Goal: Task Accomplishment & Management: Use online tool/utility

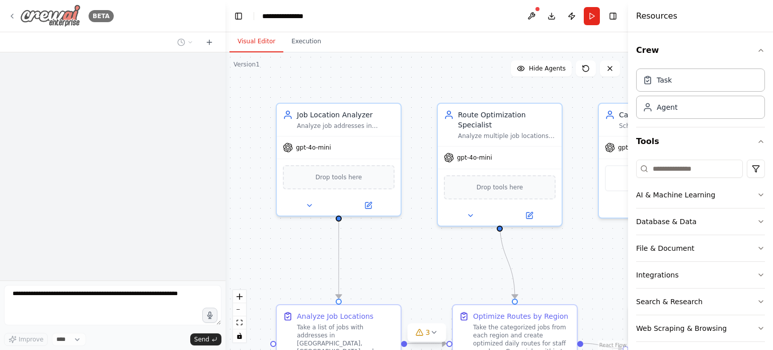
click at [12, 13] on icon at bounding box center [12, 16] width 8 height 8
click at [9, 14] on icon at bounding box center [12, 16] width 8 height 8
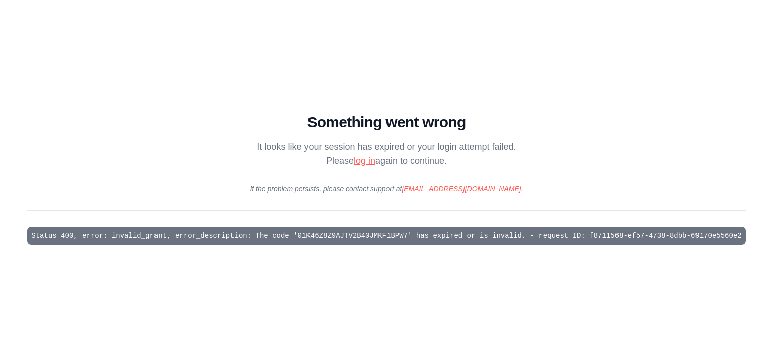
click at [356, 159] on link "log in" at bounding box center [365, 161] width 22 height 10
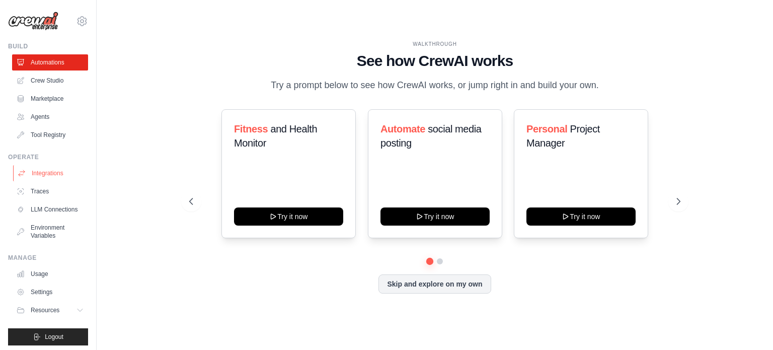
click at [35, 173] on link "Integrations" at bounding box center [51, 173] width 76 height 16
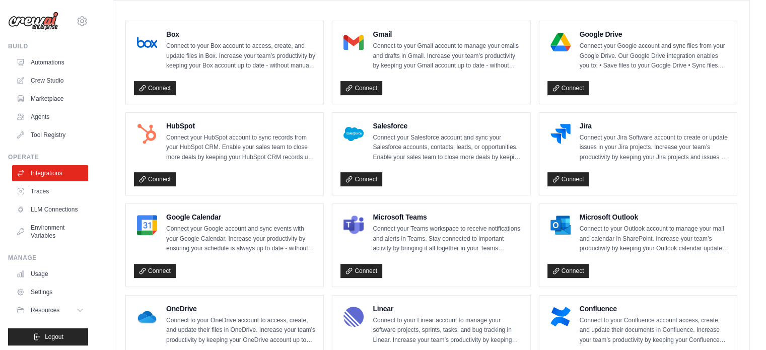
scroll to position [290, 0]
click at [151, 263] on link "Connect" at bounding box center [155, 270] width 42 height 14
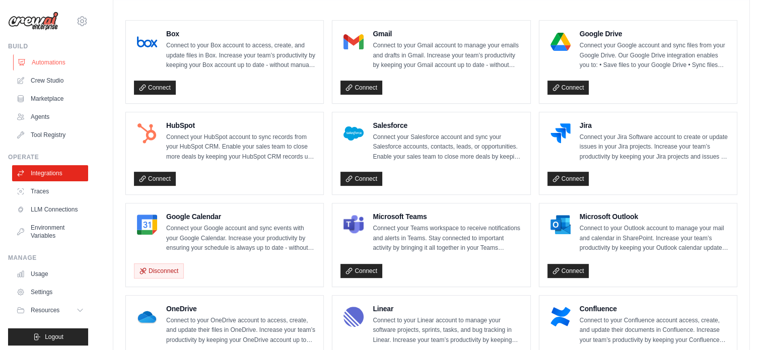
click at [50, 57] on link "Automations" at bounding box center [51, 62] width 76 height 16
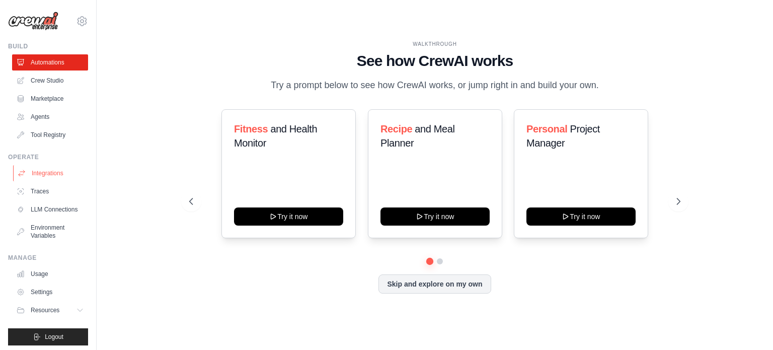
click at [46, 173] on link "Integrations" at bounding box center [51, 173] width 76 height 16
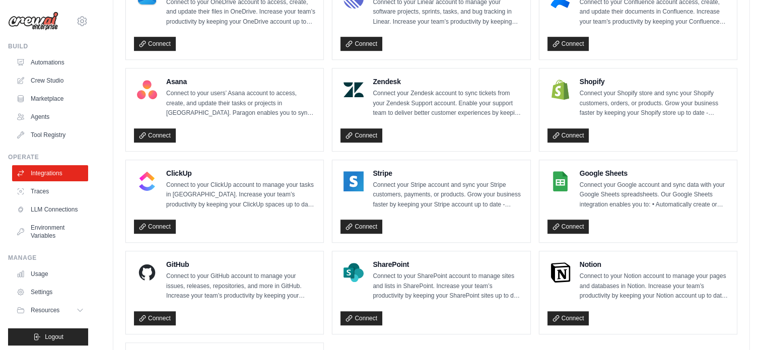
scroll to position [608, 0]
click at [564, 227] on link "Connect" at bounding box center [568, 226] width 42 height 14
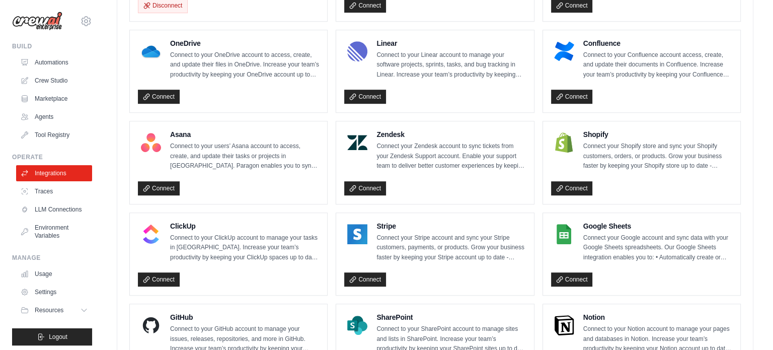
scroll to position [556, 0]
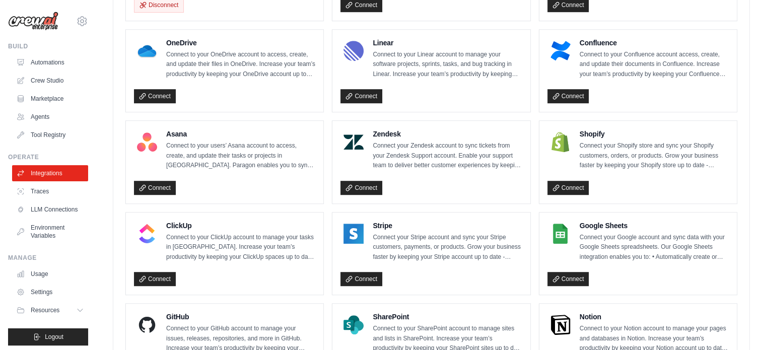
click at [557, 283] on div "Connect" at bounding box center [637, 279] width 181 height 15
click at [563, 279] on link "Connect" at bounding box center [568, 279] width 42 height 14
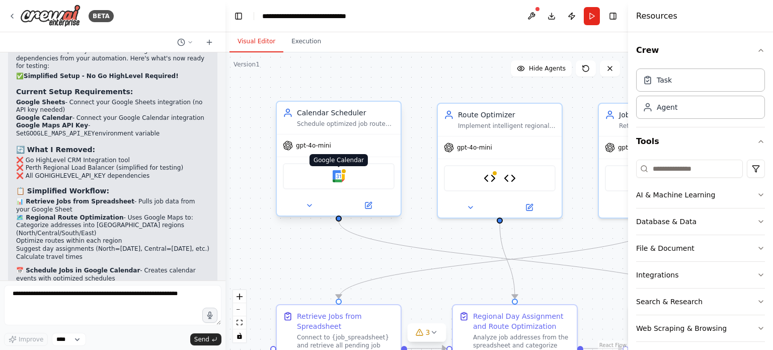
scroll to position [6393, 0]
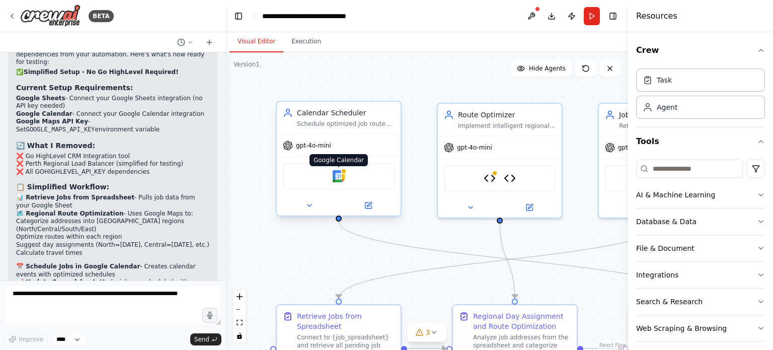
click at [337, 176] on img at bounding box center [339, 176] width 12 height 12
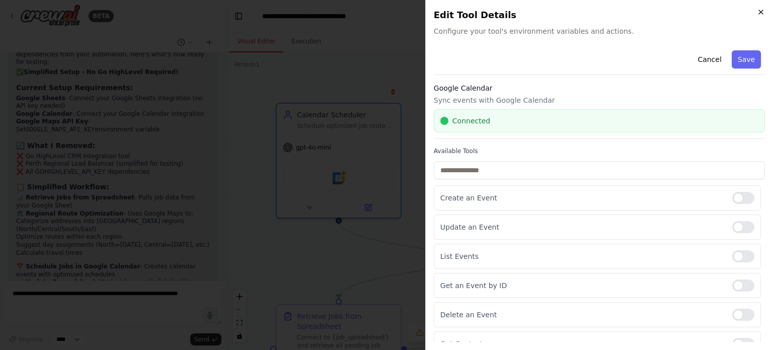
click at [758, 14] on icon "button" at bounding box center [761, 12] width 8 height 8
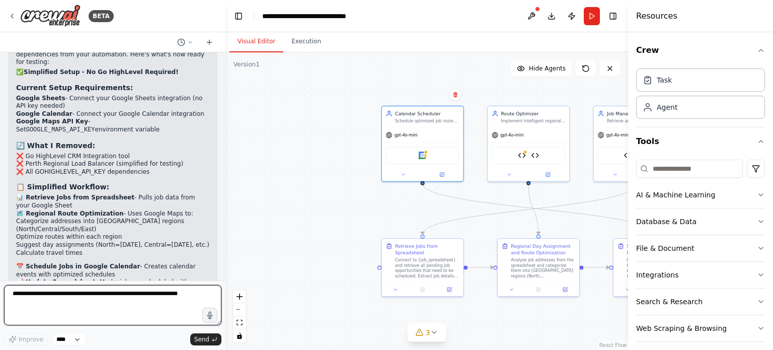
click at [126, 296] on textarea at bounding box center [112, 305] width 217 height 40
type textarea "**********"
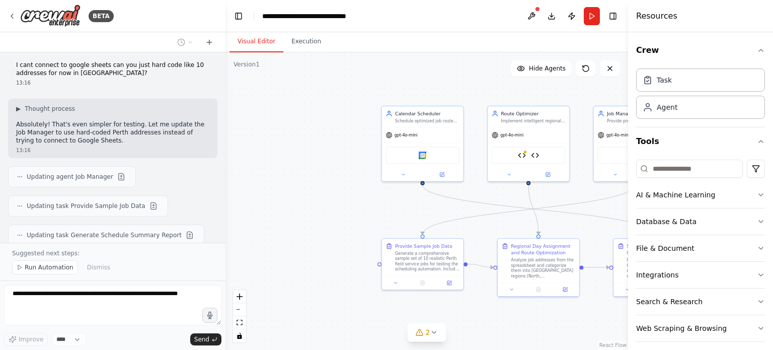
scroll to position [6814, 0]
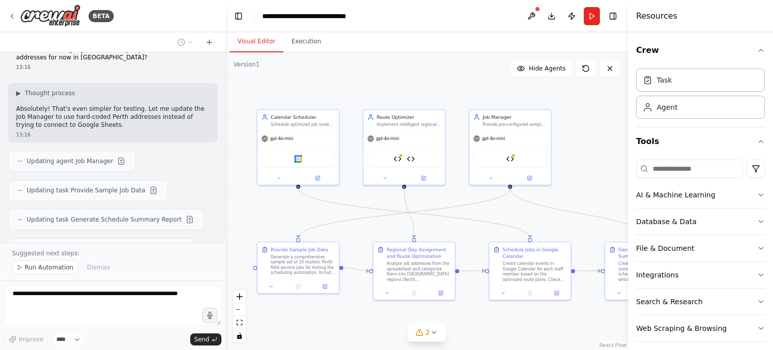
drag, startPoint x: 573, startPoint y: 223, endPoint x: 436, endPoint y: 223, distance: 136.9
click at [436, 223] on div ".deletable-edge-delete-btn { width: 20px; height: 20px; border: 0px solid #ffff…" at bounding box center [427, 201] width 403 height 298
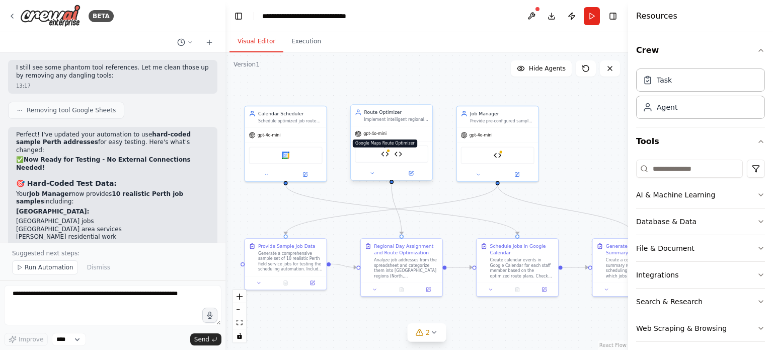
click at [381, 151] on img at bounding box center [385, 154] width 8 height 8
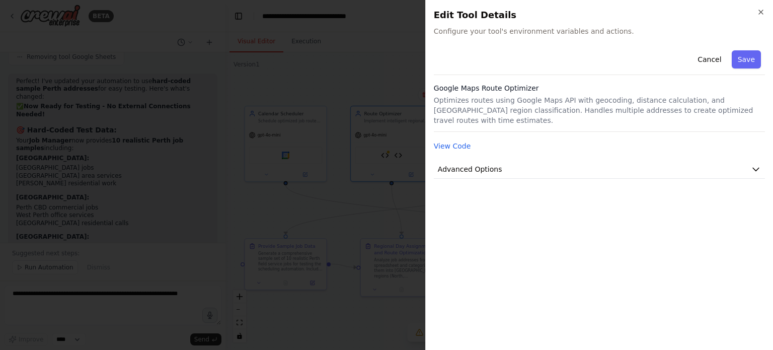
click at [499, 170] on div "Cancel Save Google Maps Route Optimizer Optimizes routes using Google Maps API …" at bounding box center [599, 194] width 331 height 296
click at [501, 164] on button "Advanced Options" at bounding box center [599, 169] width 331 height 19
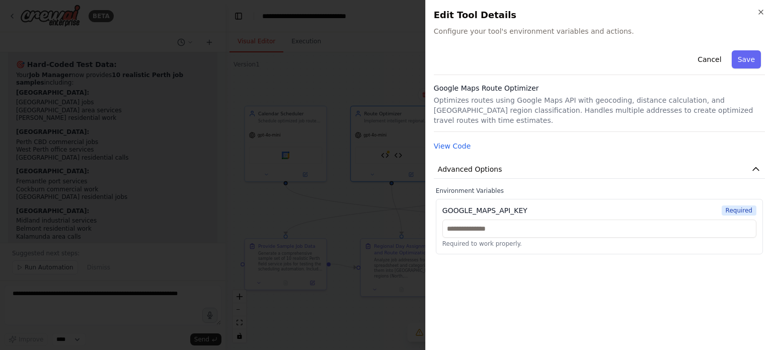
click at [493, 205] on div "GOOGLE_MAPS_API_KEY Required Required to work properly." at bounding box center [599, 226] width 327 height 55
click at [495, 219] on input "text" at bounding box center [600, 228] width 314 height 18
paste input "**********"
type input "**********"
click at [745, 59] on button "Save" at bounding box center [746, 59] width 29 height 18
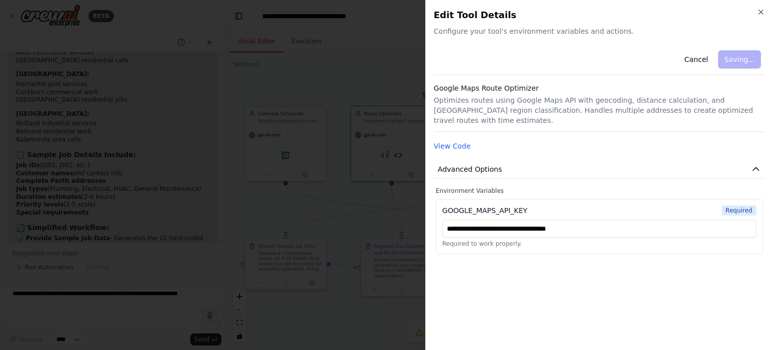
scroll to position [7312, 0]
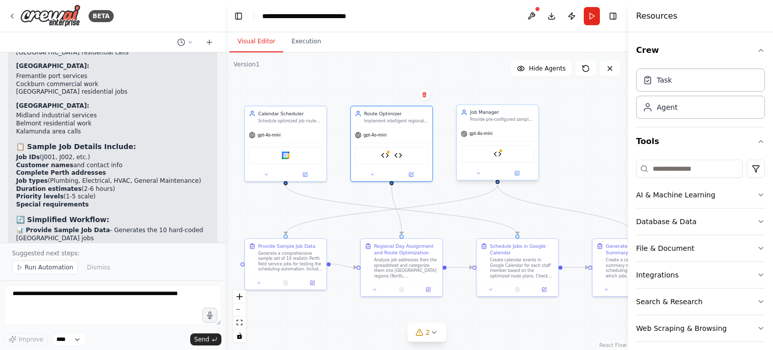
click at [505, 155] on div "Go HighLevel CRM Integration" at bounding box center [498, 153] width 74 height 17
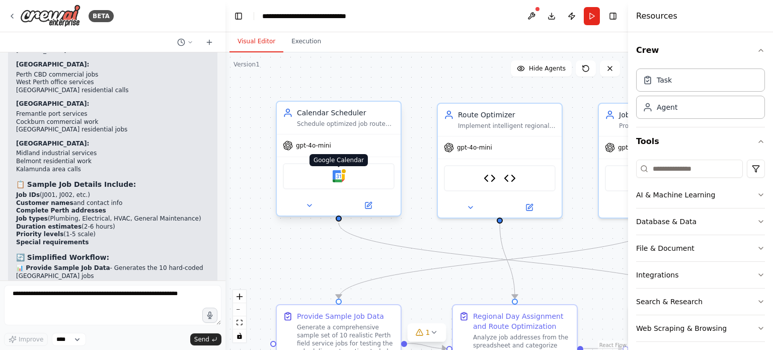
click at [339, 177] on img at bounding box center [339, 176] width 12 height 12
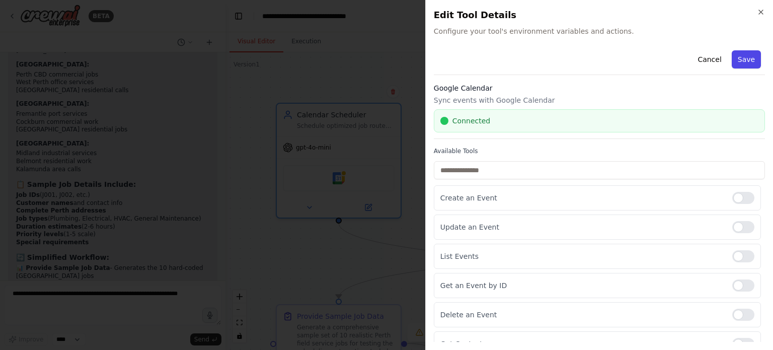
click at [735, 60] on button "Save" at bounding box center [746, 59] width 29 height 18
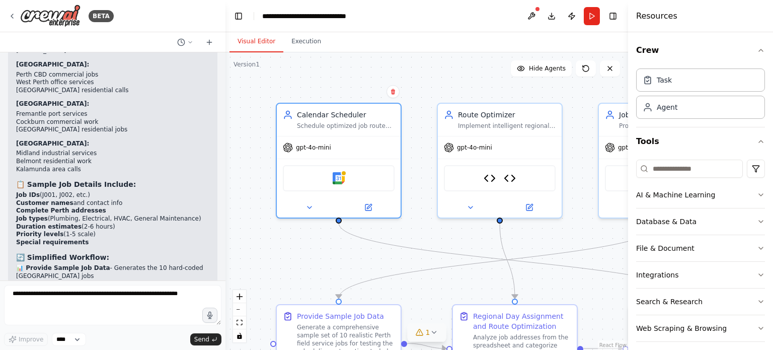
click at [424, 326] on button "1" at bounding box center [427, 332] width 39 height 19
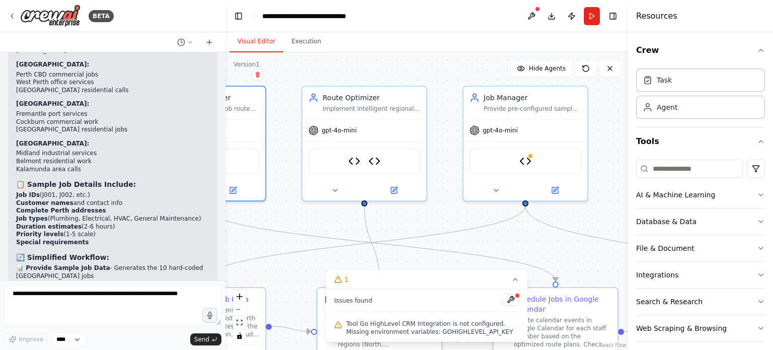
drag, startPoint x: 439, startPoint y: 244, endPoint x: 298, endPoint y: 228, distance: 142.4
click at [298, 228] on div ".deletable-edge-delete-btn { width: 20px; height: 20px; border: 0px solid #ffff…" at bounding box center [427, 201] width 403 height 298
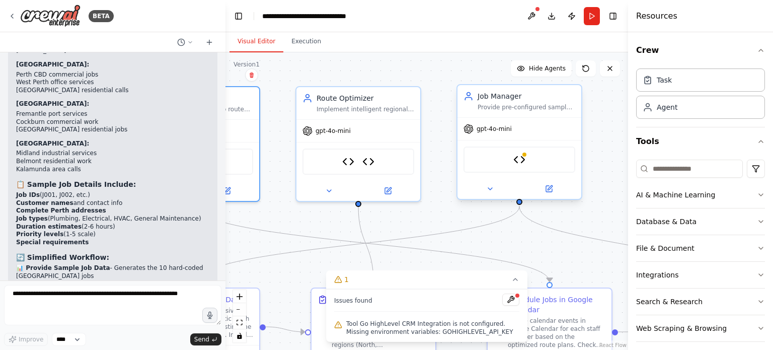
click at [504, 168] on div "Go HighLevel CRM Integration" at bounding box center [520, 159] width 112 height 26
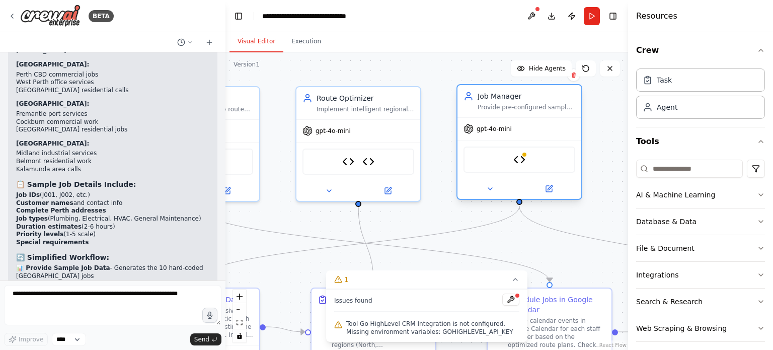
click at [530, 157] on div "Go HighLevel CRM Integration" at bounding box center [520, 159] width 112 height 26
click at [520, 283] on button "1" at bounding box center [426, 279] width 201 height 19
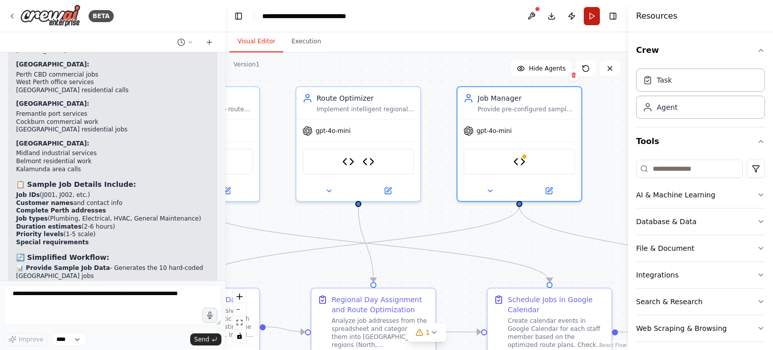
click at [596, 20] on button "Run" at bounding box center [592, 16] width 16 height 18
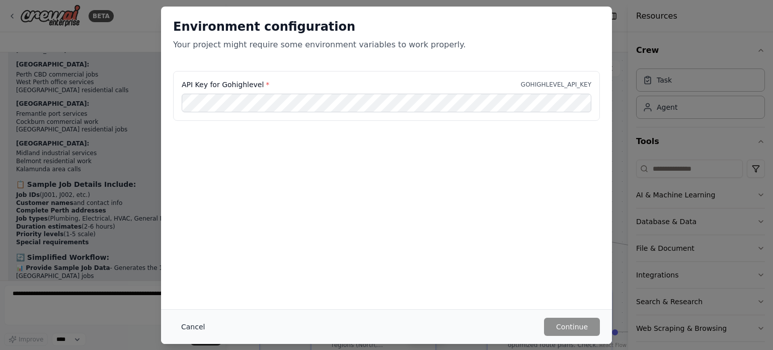
click at [189, 323] on button "Cancel" at bounding box center [193, 327] width 40 height 18
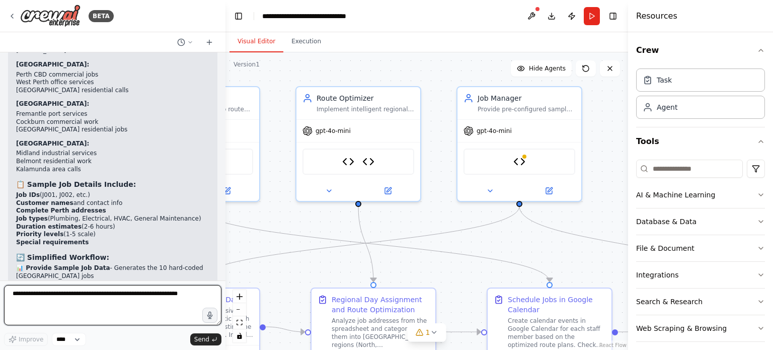
click at [123, 289] on textarea at bounding box center [112, 305] width 217 height 40
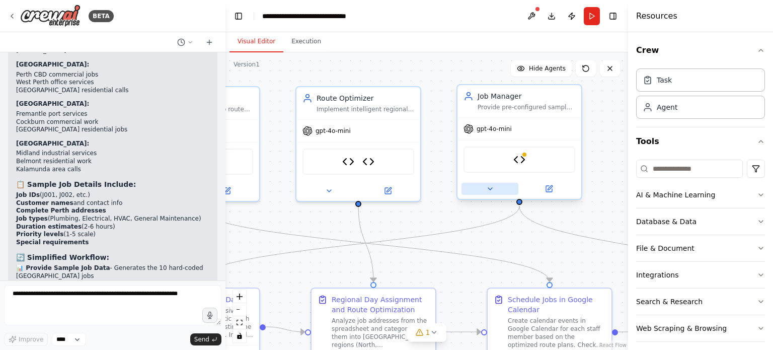
click at [504, 189] on button at bounding box center [490, 189] width 57 height 12
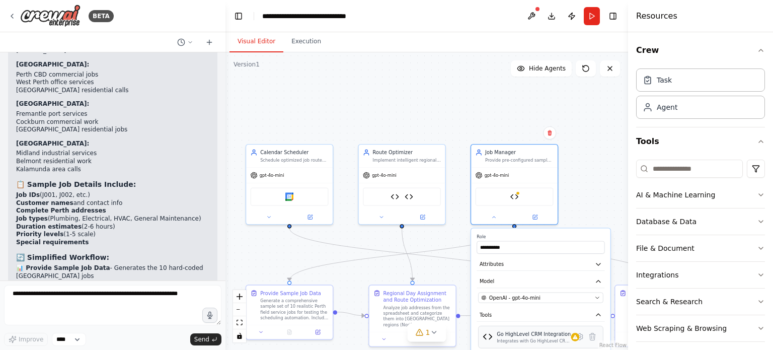
click at [522, 336] on div "Go HighLevel CRM Integration" at bounding box center [534, 333] width 74 height 7
click at [537, 216] on icon at bounding box center [535, 215] width 4 height 4
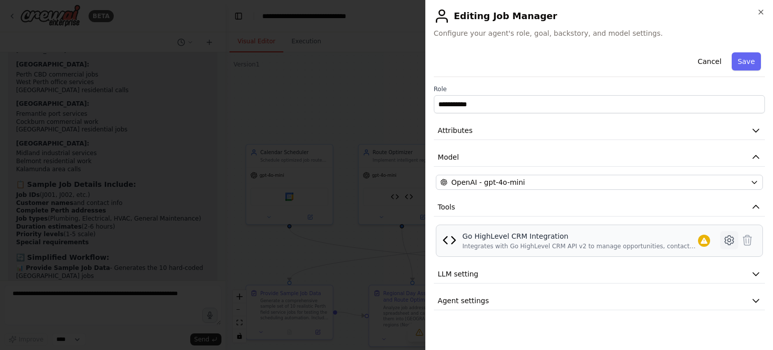
click at [727, 243] on icon at bounding box center [729, 240] width 12 height 12
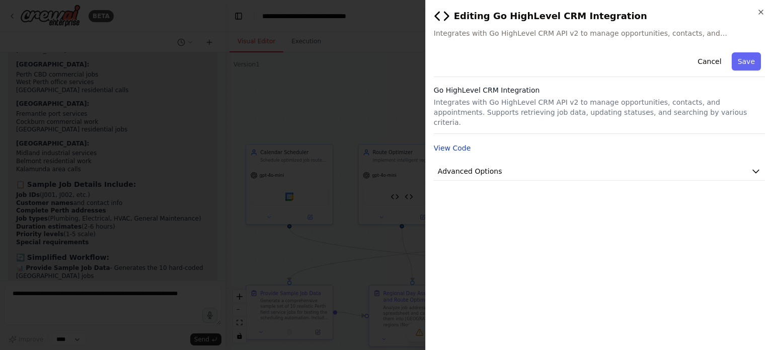
click at [458, 143] on button "View Code" at bounding box center [452, 148] width 37 height 10
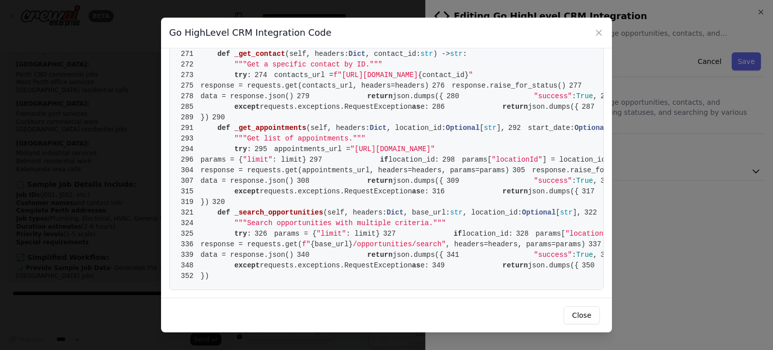
scroll to position [3512, 0]
click at [652, 206] on div "Go HighLevel CRM Integration Code 1 from [DOMAIN_NAME] import BaseTool 2 from p…" at bounding box center [386, 175] width 773 height 350
click at [586, 322] on button "Close" at bounding box center [582, 315] width 36 height 18
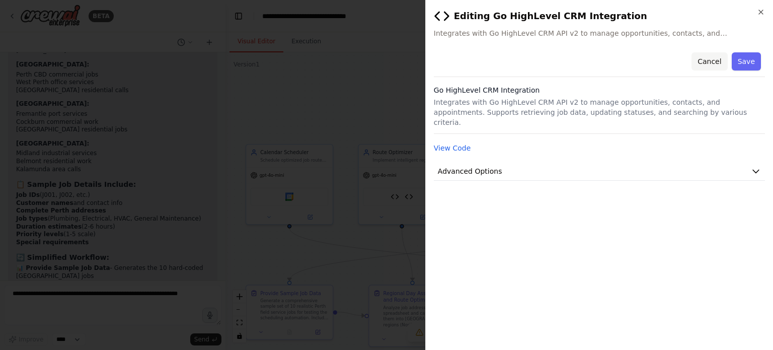
click at [719, 65] on button "Cancel" at bounding box center [710, 61] width 36 height 18
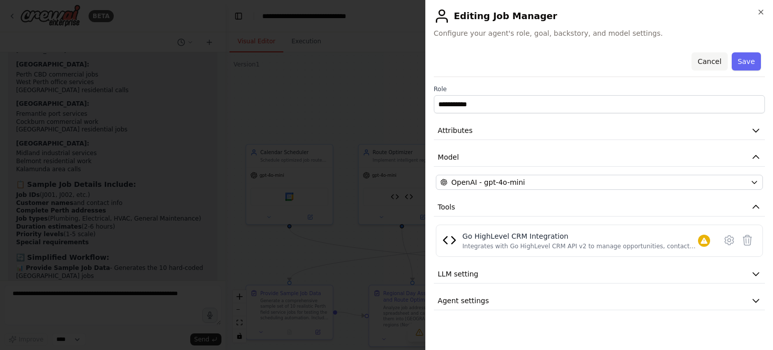
click at [712, 64] on button "Cancel" at bounding box center [710, 61] width 36 height 18
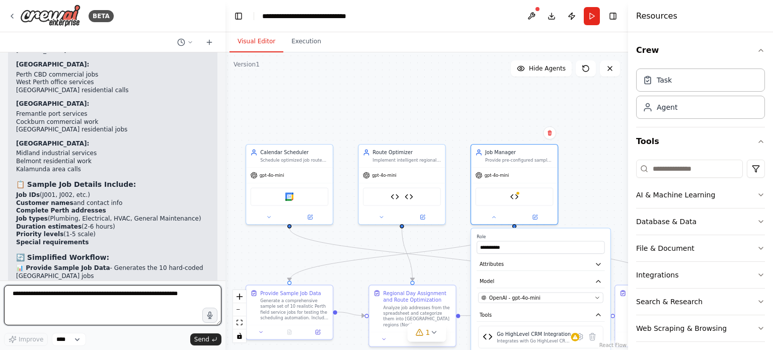
click at [109, 295] on textarea at bounding box center [112, 305] width 217 height 40
type textarea "**********"
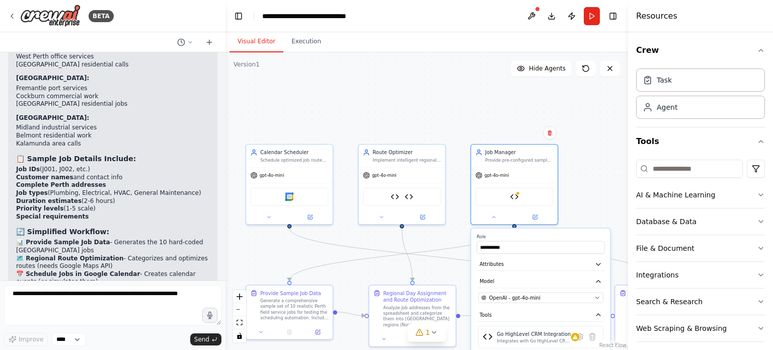
scroll to position [7350, 0]
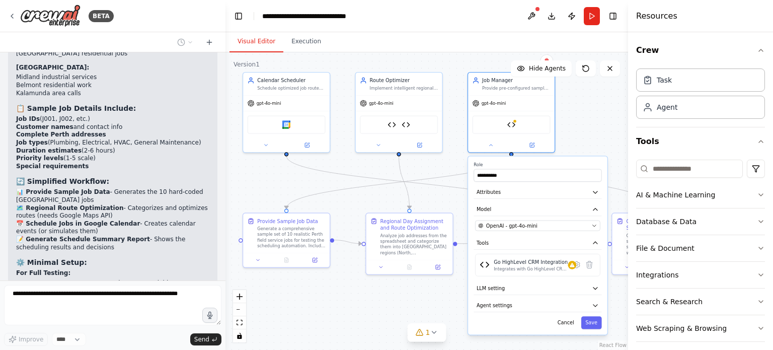
drag, startPoint x: 352, startPoint y: 118, endPoint x: 348, endPoint y: 46, distance: 72.6
click at [348, 46] on div "Visual Editor Execution Version 1 Show Tools Hide Agents .deletable-edge-delete…" at bounding box center [427, 191] width 403 height 318
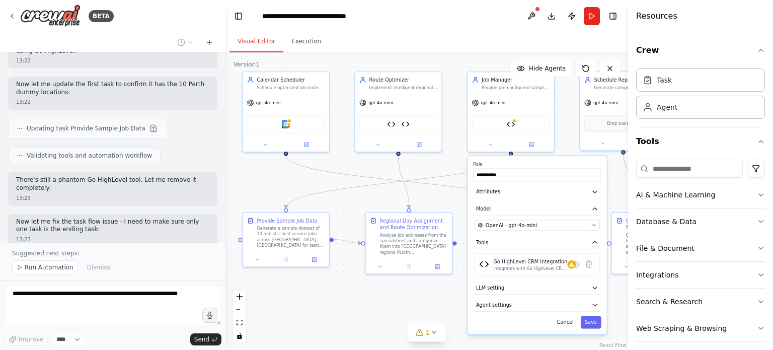
scroll to position [7942, 0]
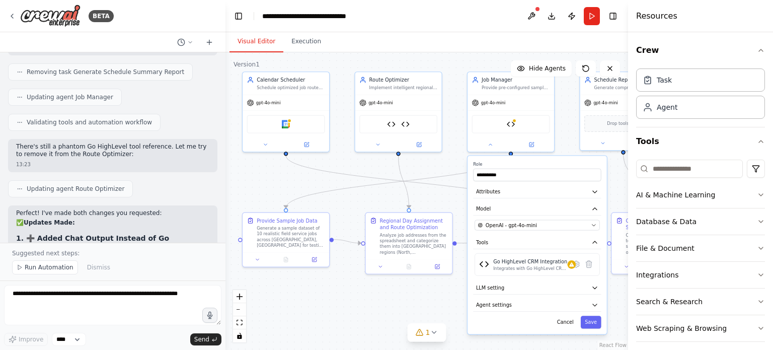
click at [171, 223] on div "Perfect! I've made both changes you requested: ✅ Updates Made: 1. ➕ Added Chat …" at bounding box center [112, 346] width 209 height 283
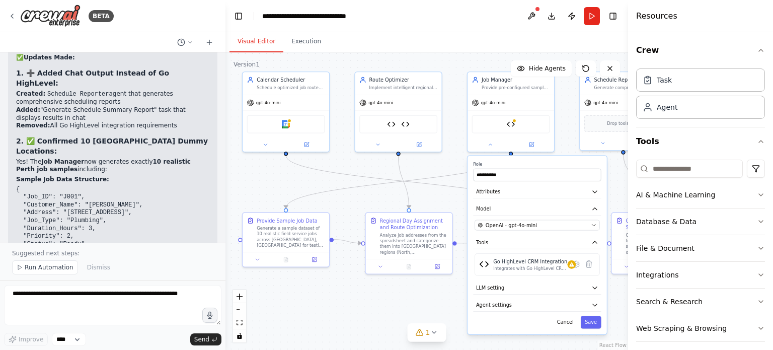
scroll to position [8399, 0]
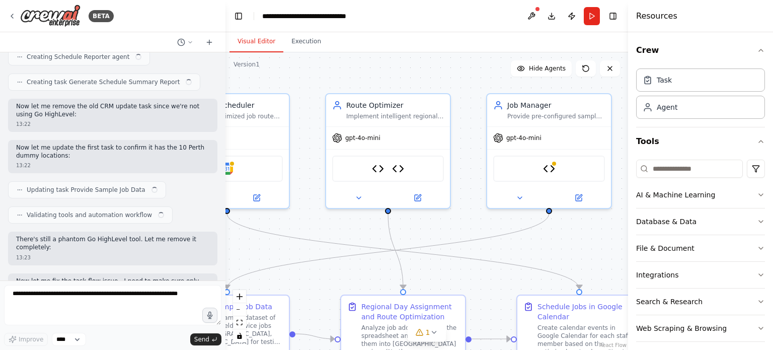
scroll to position [7848, 0]
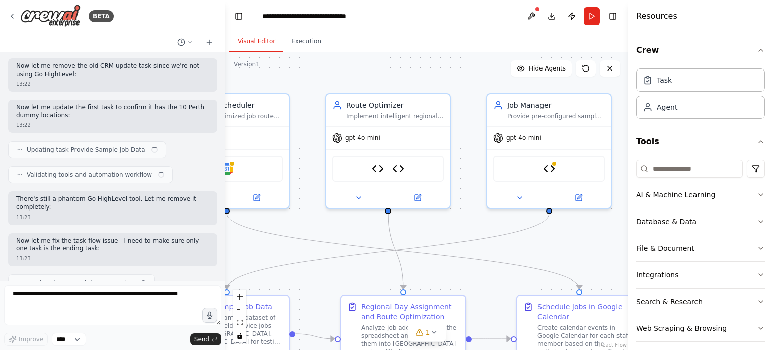
drag, startPoint x: 520, startPoint y: 80, endPoint x: 410, endPoint y: 69, distance: 110.3
click at [410, 69] on div ".deletable-edge-delete-btn { width: 20px; height: 20px; border: 0px solid #ffff…" at bounding box center [427, 201] width 403 height 298
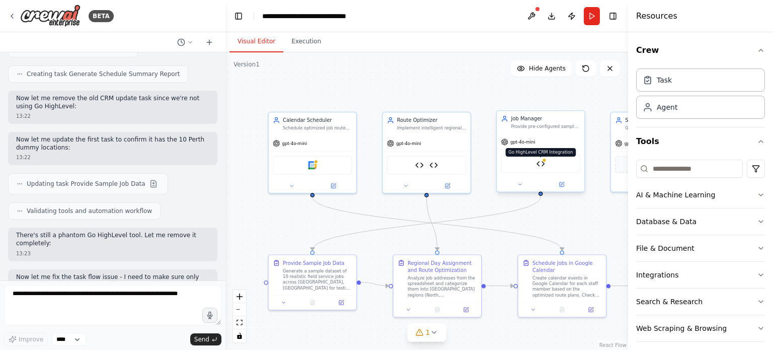
click at [545, 164] on div "Go HighLevel CRM Integration" at bounding box center [540, 164] width 79 height 19
click at [545, 164] on img at bounding box center [541, 164] width 9 height 9
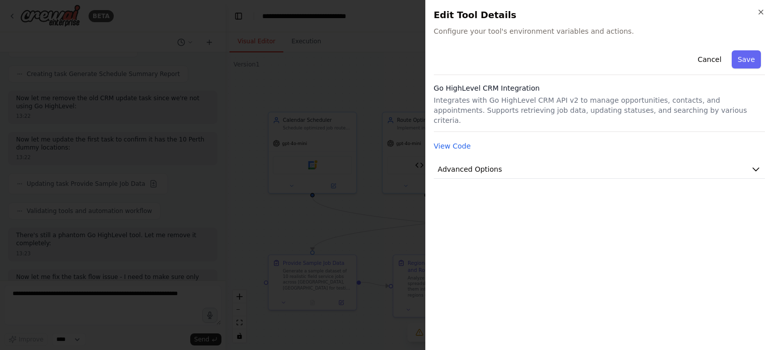
click at [545, 164] on button "Advanced Options" at bounding box center [599, 169] width 331 height 19
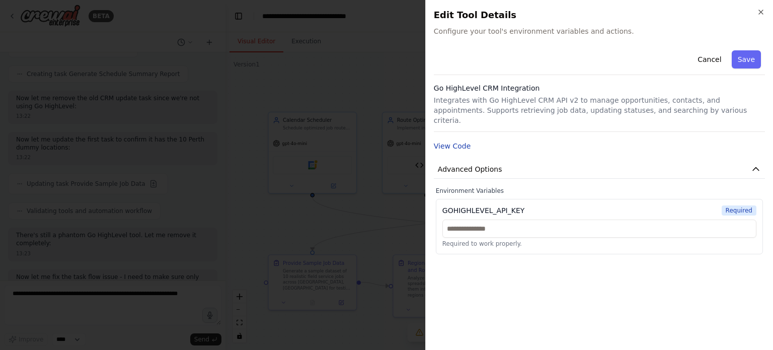
click at [459, 141] on button "View Code" at bounding box center [452, 146] width 37 height 10
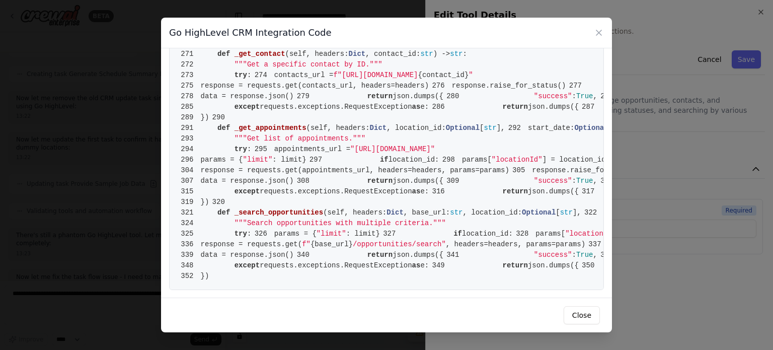
scroll to position [1165, 0]
click at [599, 32] on icon at bounding box center [599, 32] width 5 height 5
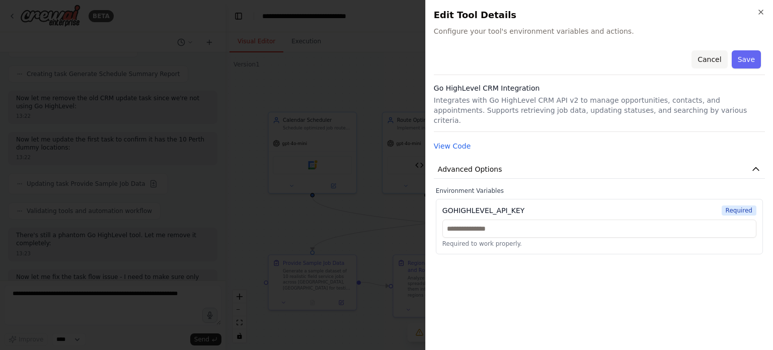
click at [708, 60] on button "Cancel" at bounding box center [710, 59] width 36 height 18
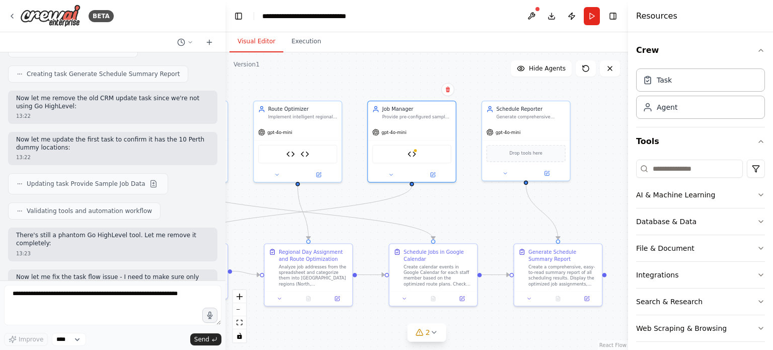
drag, startPoint x: 537, startPoint y: 216, endPoint x: 408, endPoint y: 205, distance: 129.4
click at [408, 205] on div ".deletable-edge-delete-btn { width: 20px; height: 20px; border: 0px solid #ffff…" at bounding box center [427, 201] width 403 height 298
click at [449, 88] on icon at bounding box center [448, 90] width 4 height 6
click at [418, 88] on button "Confirm" at bounding box center [420, 90] width 36 height 12
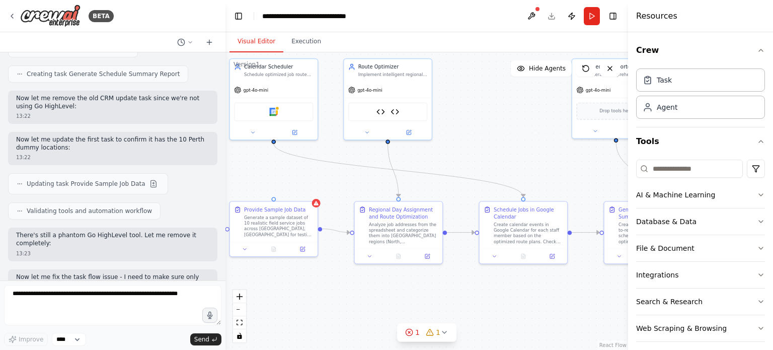
drag, startPoint x: 389, startPoint y: 205, endPoint x: 479, endPoint y: 163, distance: 99.5
click at [479, 163] on div ".deletable-edge-delete-btn { width: 20px; height: 20px; border: 0px solid #ffff…" at bounding box center [427, 201] width 403 height 298
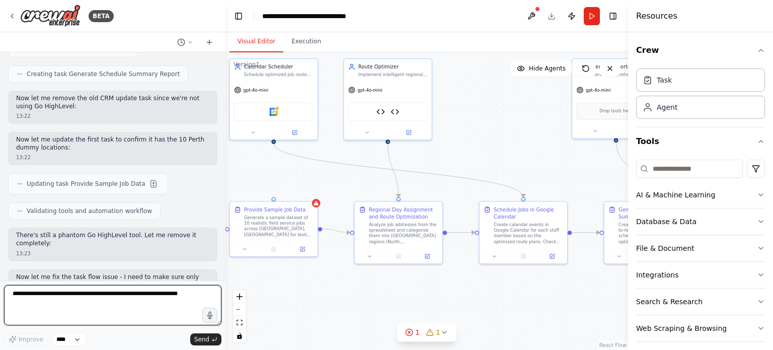
click at [126, 291] on textarea at bounding box center [112, 305] width 217 height 40
type textarea "**********"
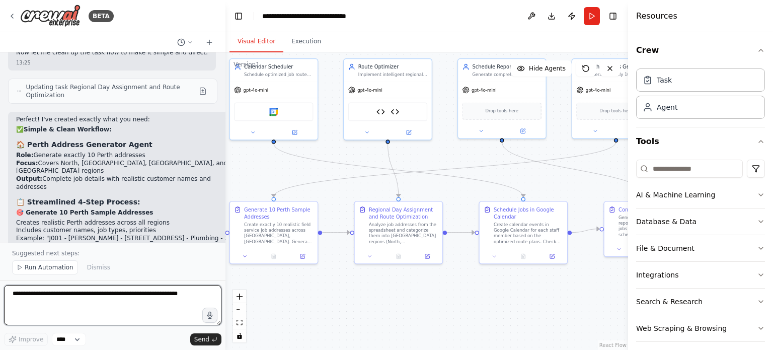
scroll to position [9257, 0]
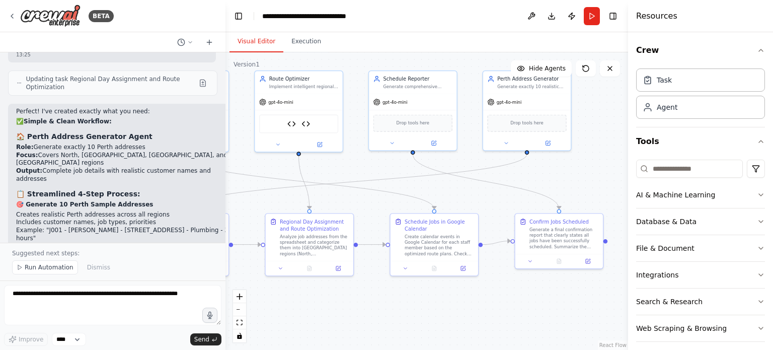
drag, startPoint x: 474, startPoint y: 185, endPoint x: 385, endPoint y: 197, distance: 89.9
click at [385, 197] on div ".deletable-edge-delete-btn { width: 20px; height: 20px; border: 0px solid #ffff…" at bounding box center [427, 201] width 403 height 298
click at [38, 266] on span "Run Automation" at bounding box center [49, 267] width 49 height 8
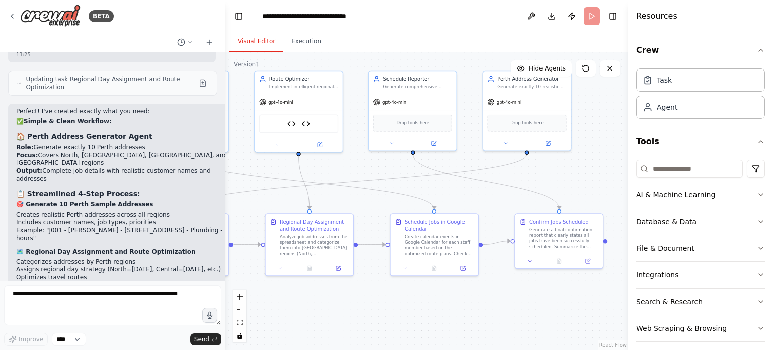
scroll to position [9219, 0]
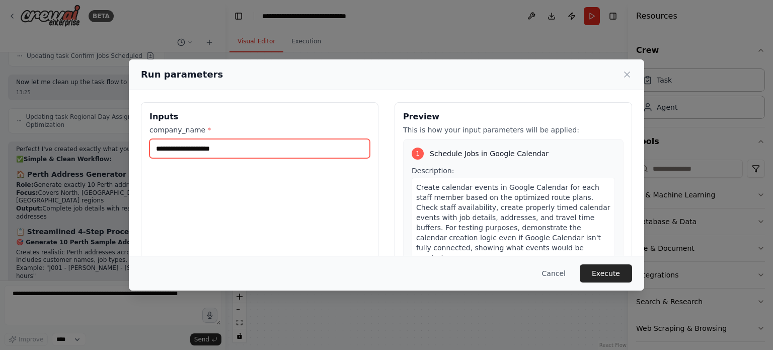
click at [236, 148] on input "company_name *" at bounding box center [260, 148] width 221 height 19
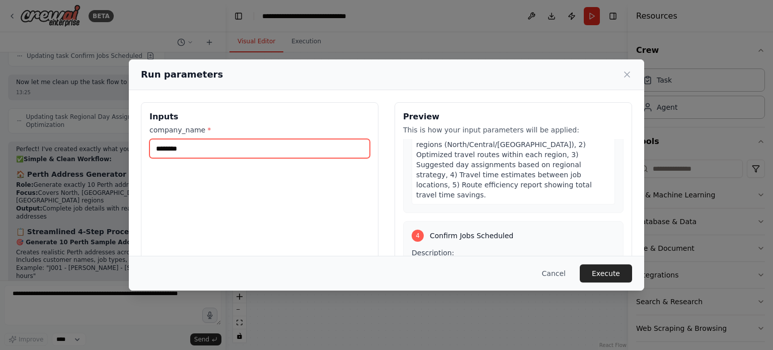
scroll to position [97, 0]
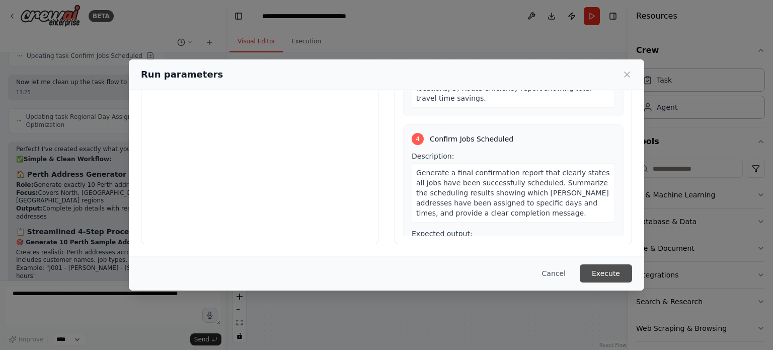
type input "********"
click at [605, 268] on button "Execute" at bounding box center [606, 273] width 52 height 18
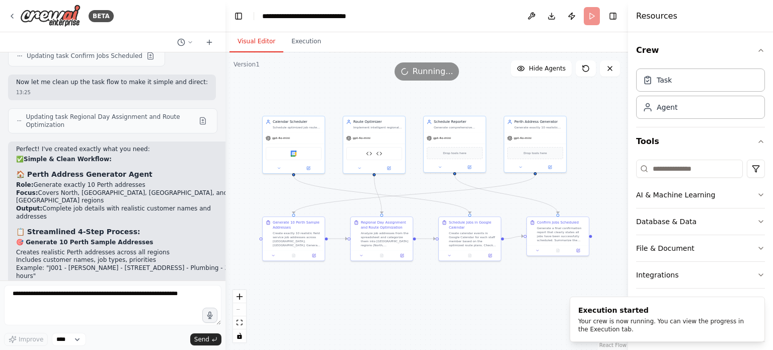
drag, startPoint x: 383, startPoint y: 211, endPoint x: 416, endPoint y: 205, distance: 33.3
click at [416, 205] on div ".deletable-edge-delete-btn { width: 20px; height: 20px; border: 0px solid #ffff…" at bounding box center [427, 201] width 403 height 298
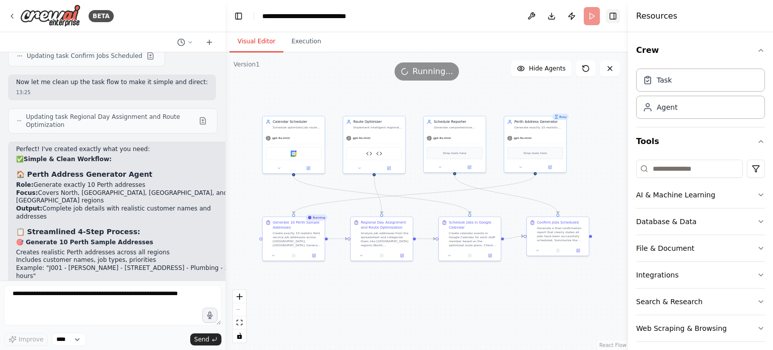
click at [611, 16] on button "Toggle Right Sidebar" at bounding box center [613, 16] width 14 height 14
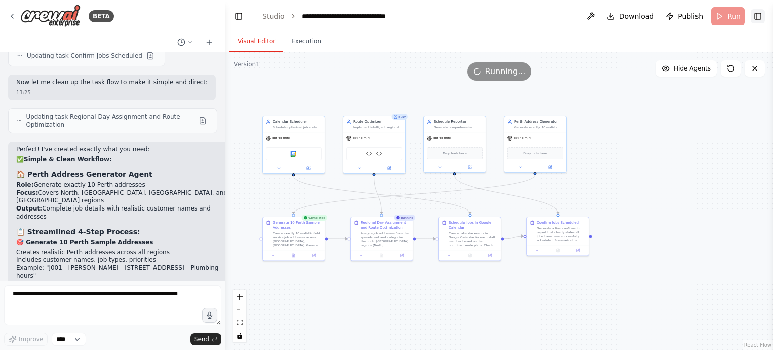
click at [757, 18] on button "Toggle Right Sidebar" at bounding box center [758, 16] width 14 height 14
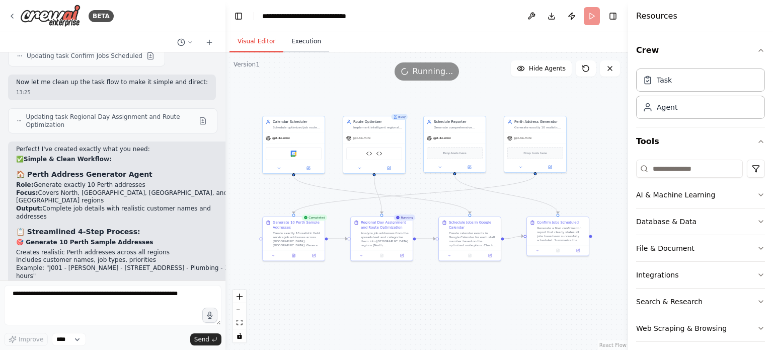
click at [305, 41] on button "Execution" at bounding box center [306, 41] width 46 height 21
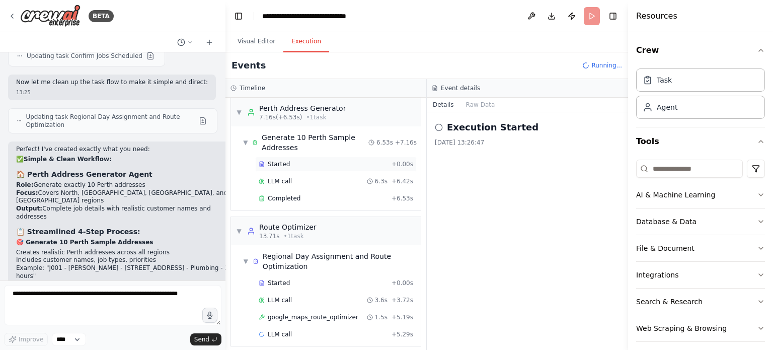
scroll to position [10, 0]
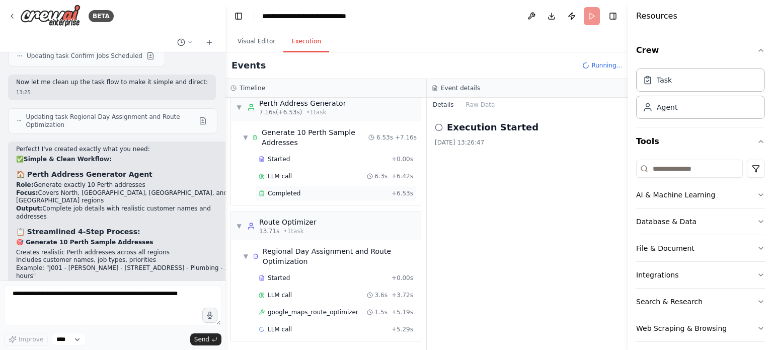
click at [293, 192] on span "Completed" at bounding box center [284, 193] width 33 height 8
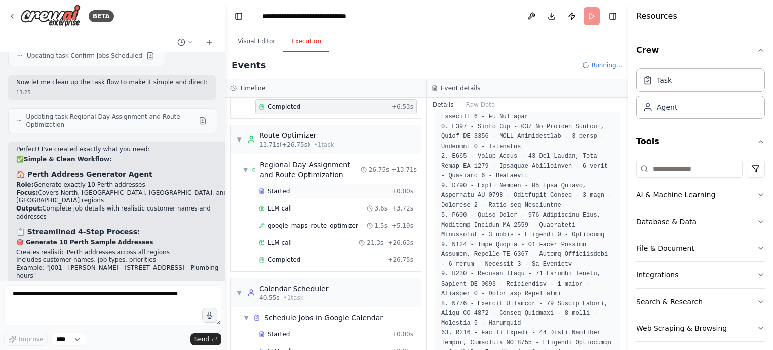
scroll to position [99, 0]
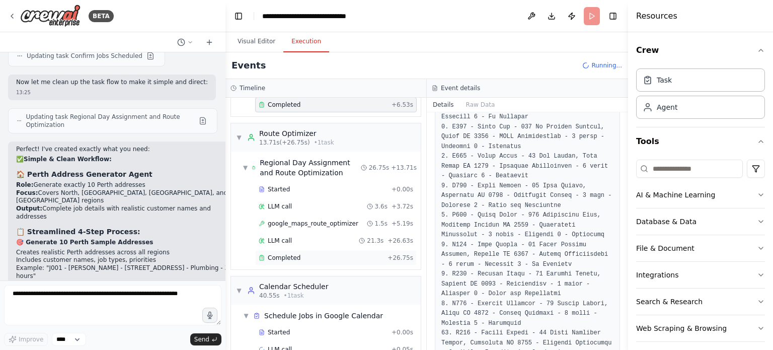
click at [332, 259] on div "Completed + 26.75s" at bounding box center [336, 257] width 162 height 15
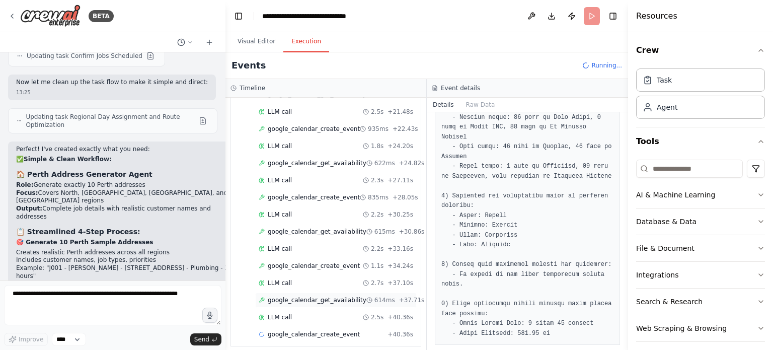
scroll to position [524, 0]
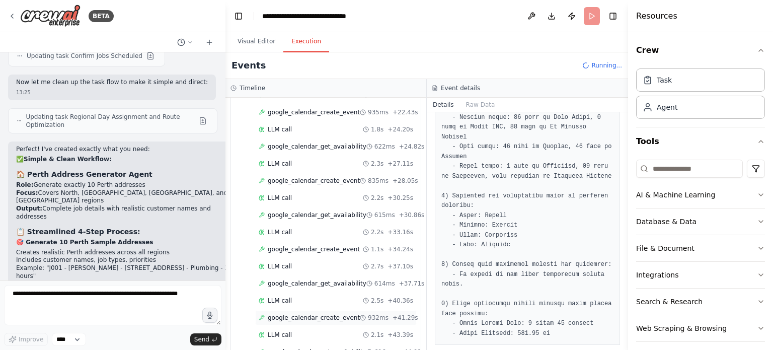
click at [332, 314] on span "google_calendar_create_event" at bounding box center [314, 318] width 92 height 8
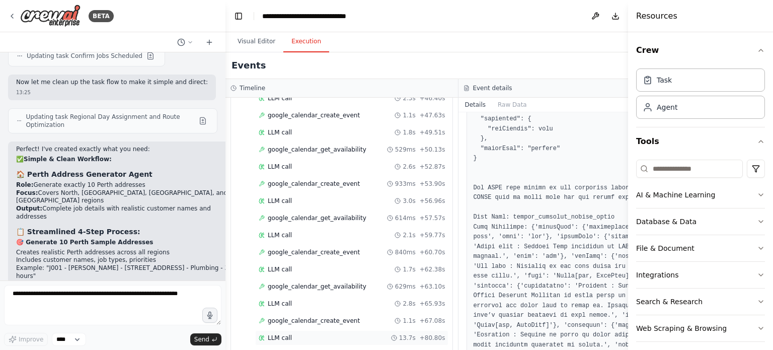
scroll to position [893, 0]
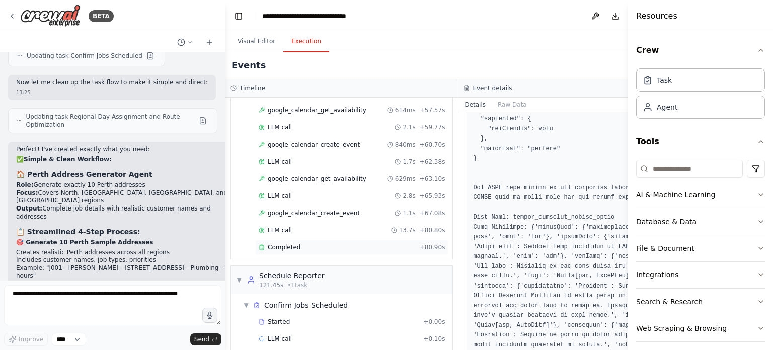
click at [327, 243] on div "Completed" at bounding box center [337, 247] width 157 height 8
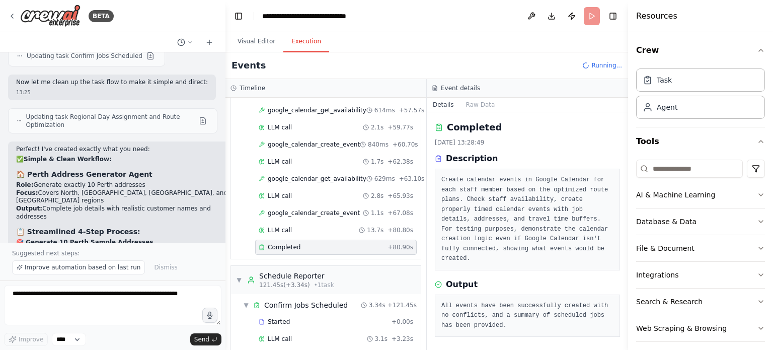
scroll to position [9257, 0]
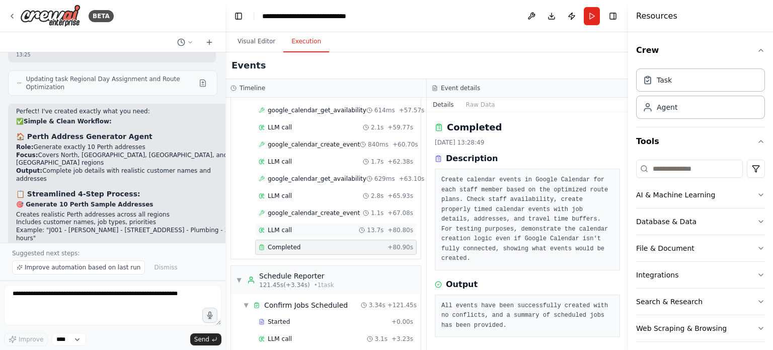
click at [296, 226] on div "LLM call 13.7s + 80.80s" at bounding box center [336, 230] width 155 height 8
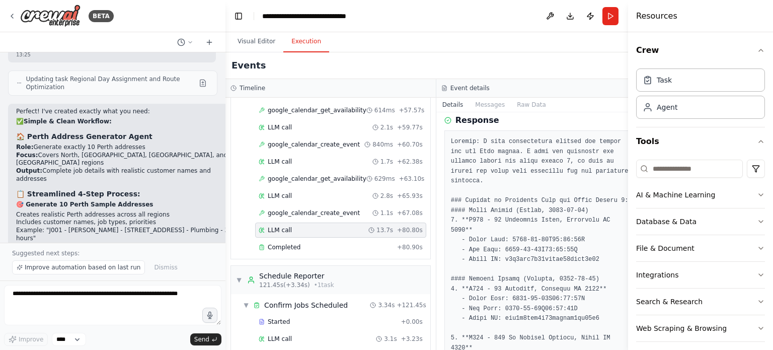
scroll to position [41, 0]
click at [316, 209] on span "google_calendar_create_event" at bounding box center [314, 213] width 92 height 8
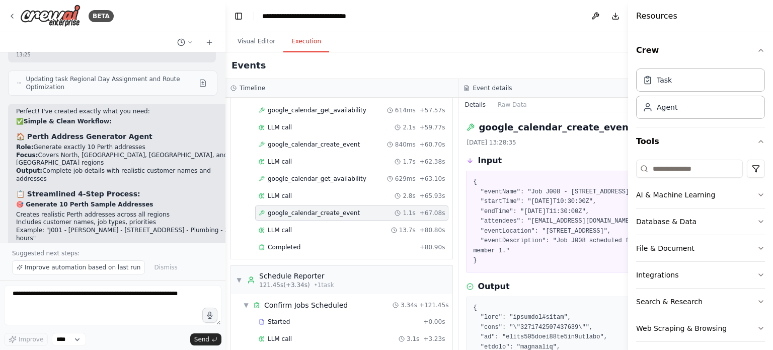
scroll to position [910, 0]
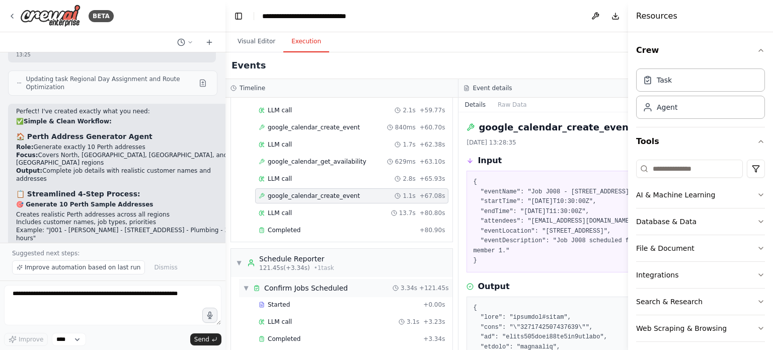
click at [322, 283] on div "Confirm Jobs Scheduled" at bounding box center [306, 288] width 84 height 10
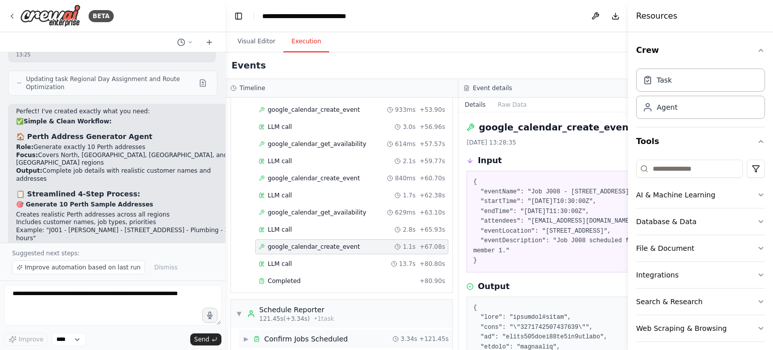
click at [288, 334] on div "Confirm Jobs Scheduled" at bounding box center [306, 339] width 84 height 10
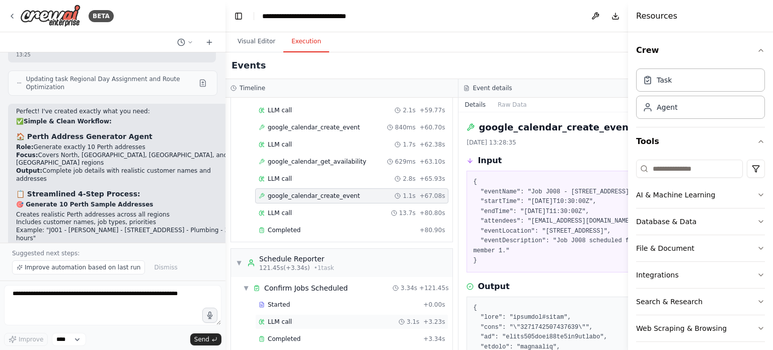
click at [291, 318] on div "LLM call 3.1s + 3.23s" at bounding box center [352, 322] width 186 height 8
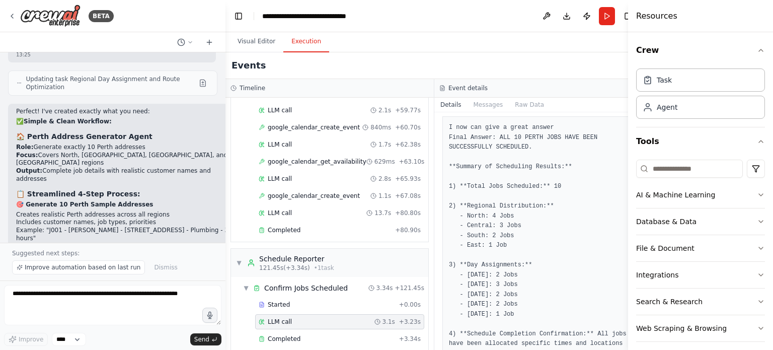
scroll to position [136, 0]
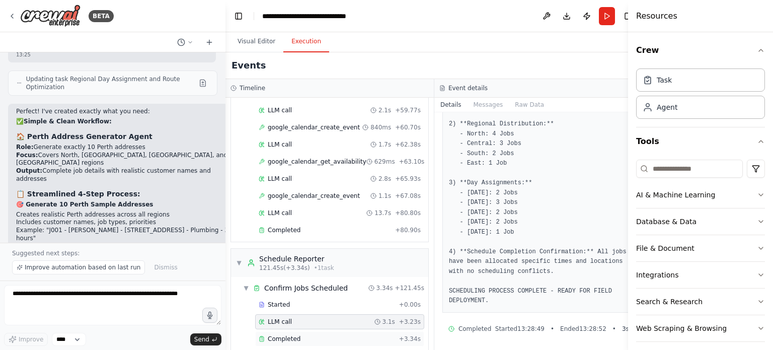
click at [310, 335] on div "Completed" at bounding box center [327, 339] width 136 height 8
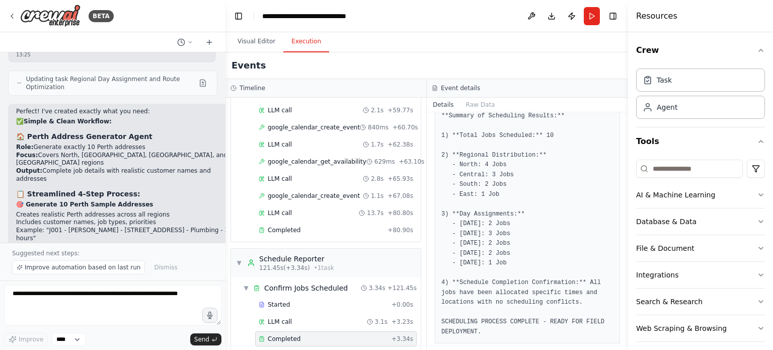
scroll to position [198, 0]
